Goal: Obtain resource: Download file/media

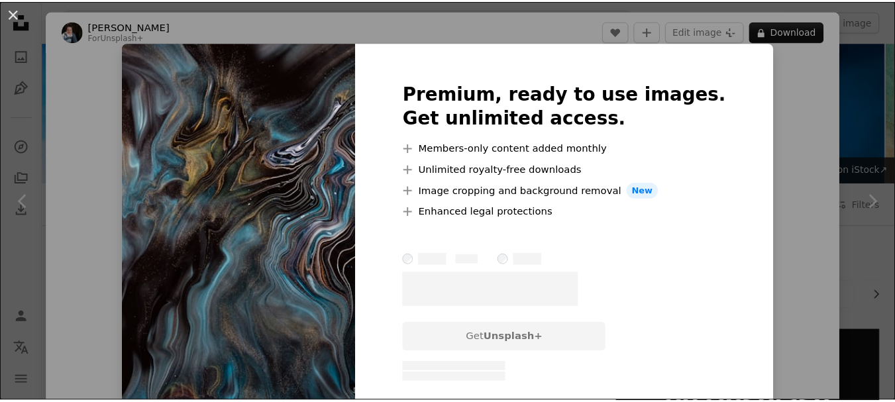
scroll to position [530, 0]
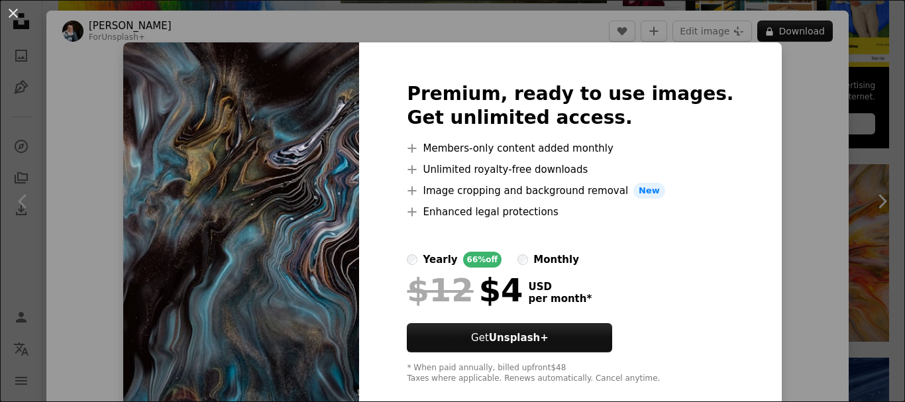
click at [769, 139] on div "An X shape Premium, ready to use images. Get unlimited access. A plus sign Memb…" at bounding box center [452, 201] width 905 height 402
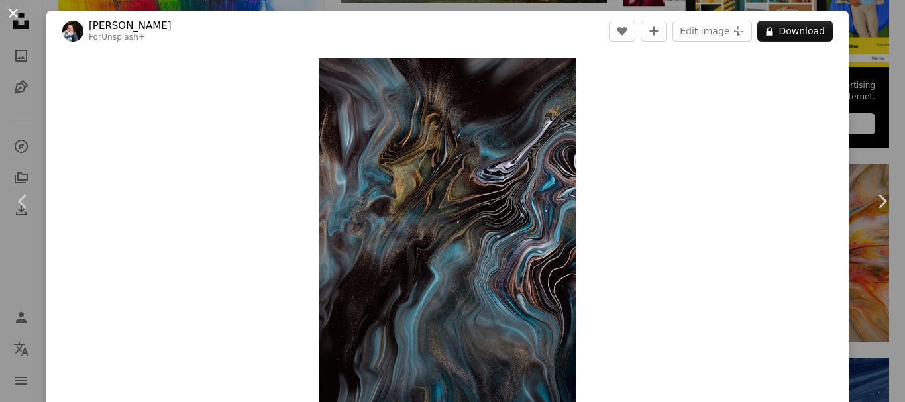
click at [13, 14] on button "An X shape" at bounding box center [13, 13] width 16 height 16
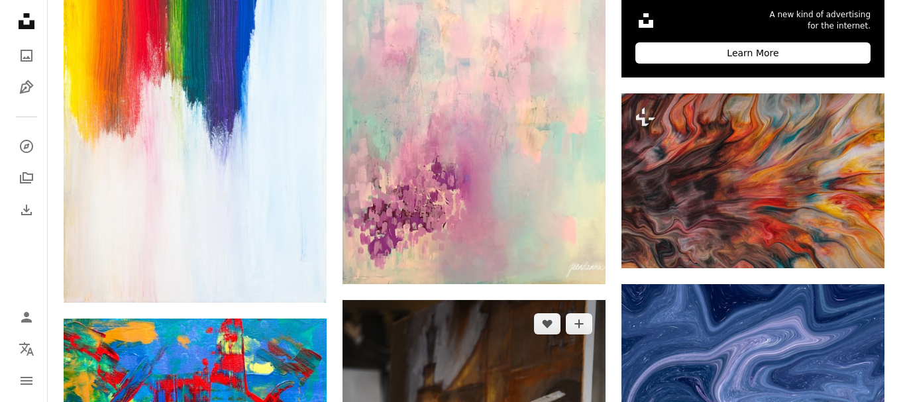
scroll to position [596, 0]
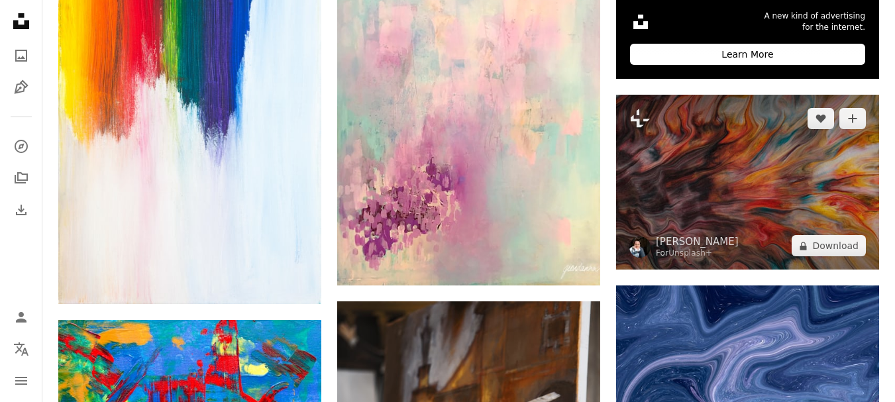
click at [787, 194] on img at bounding box center [747, 182] width 263 height 175
